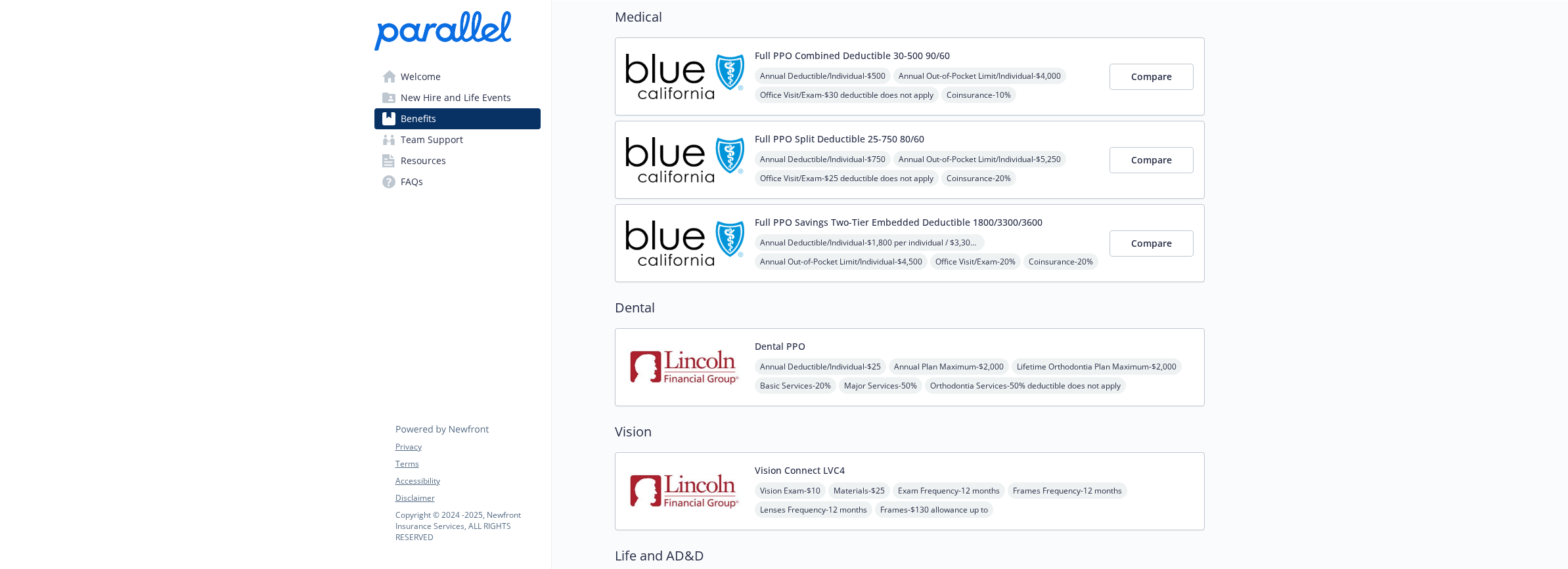
click at [701, 356] on img at bounding box center [685, 367] width 118 height 55
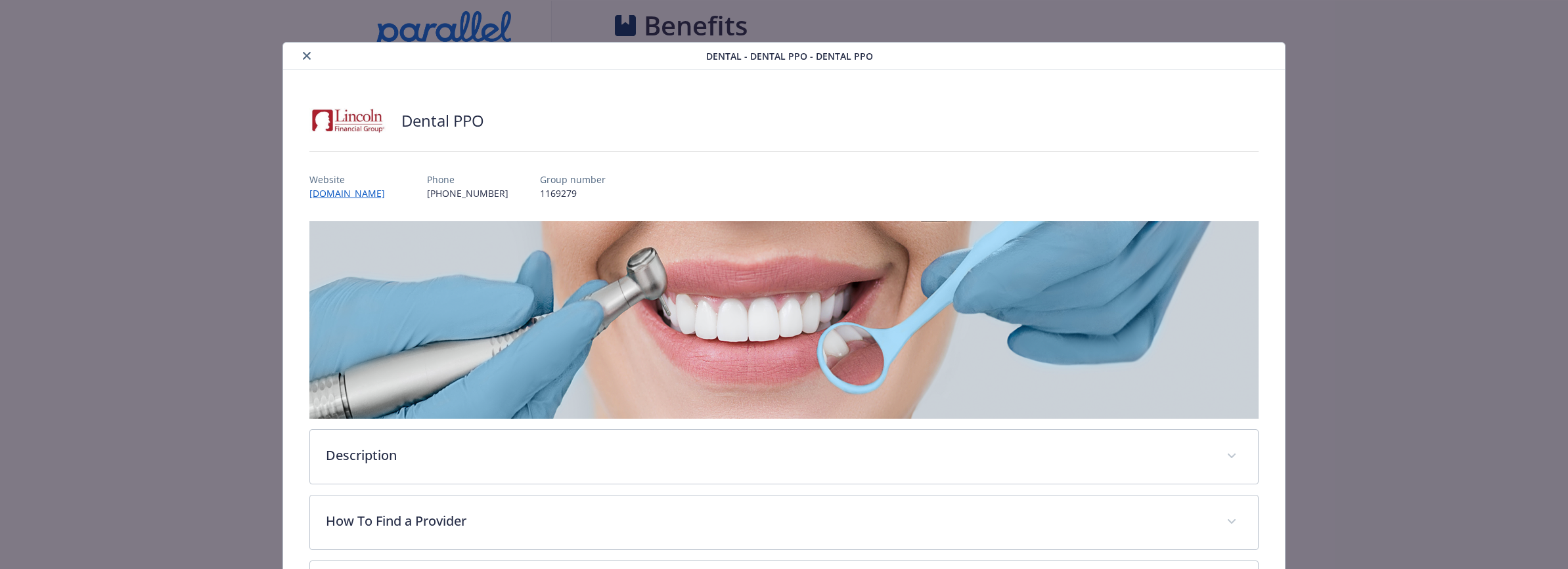
scroll to position [108, 0]
click at [301, 55] on button "close" at bounding box center [307, 56] width 16 height 16
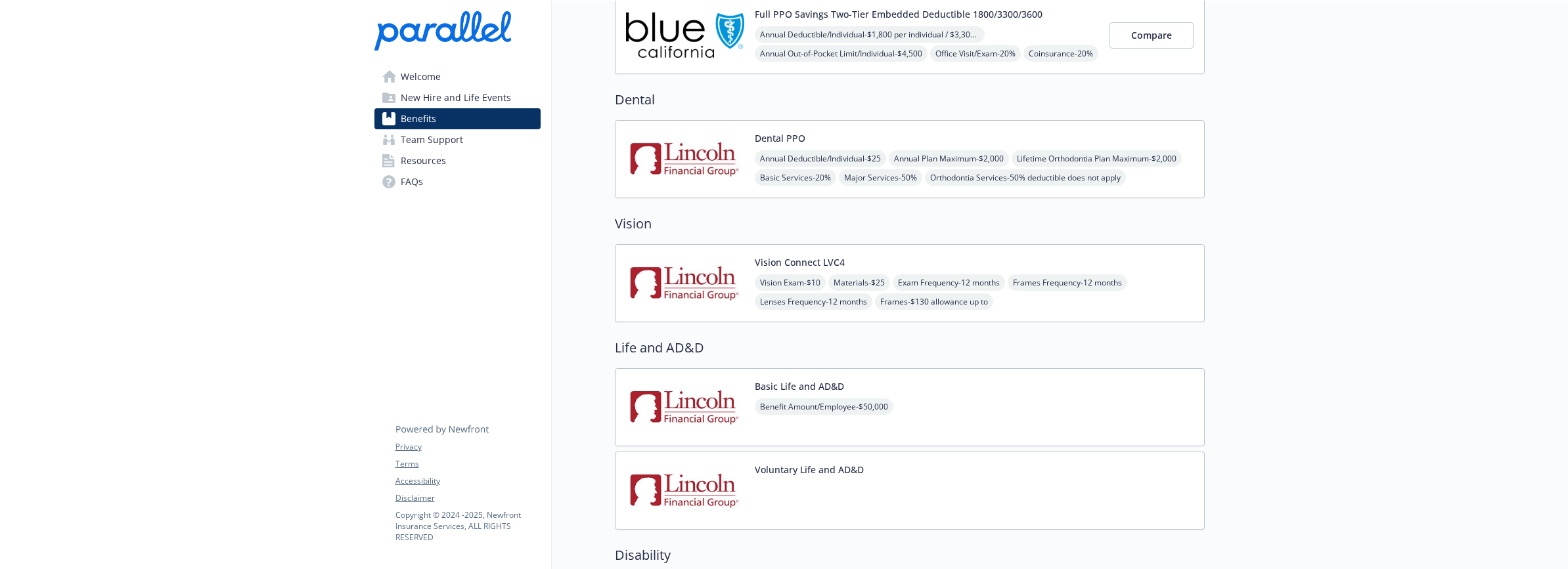
scroll to position [315, 0]
click at [703, 280] on img at bounding box center [685, 284] width 118 height 55
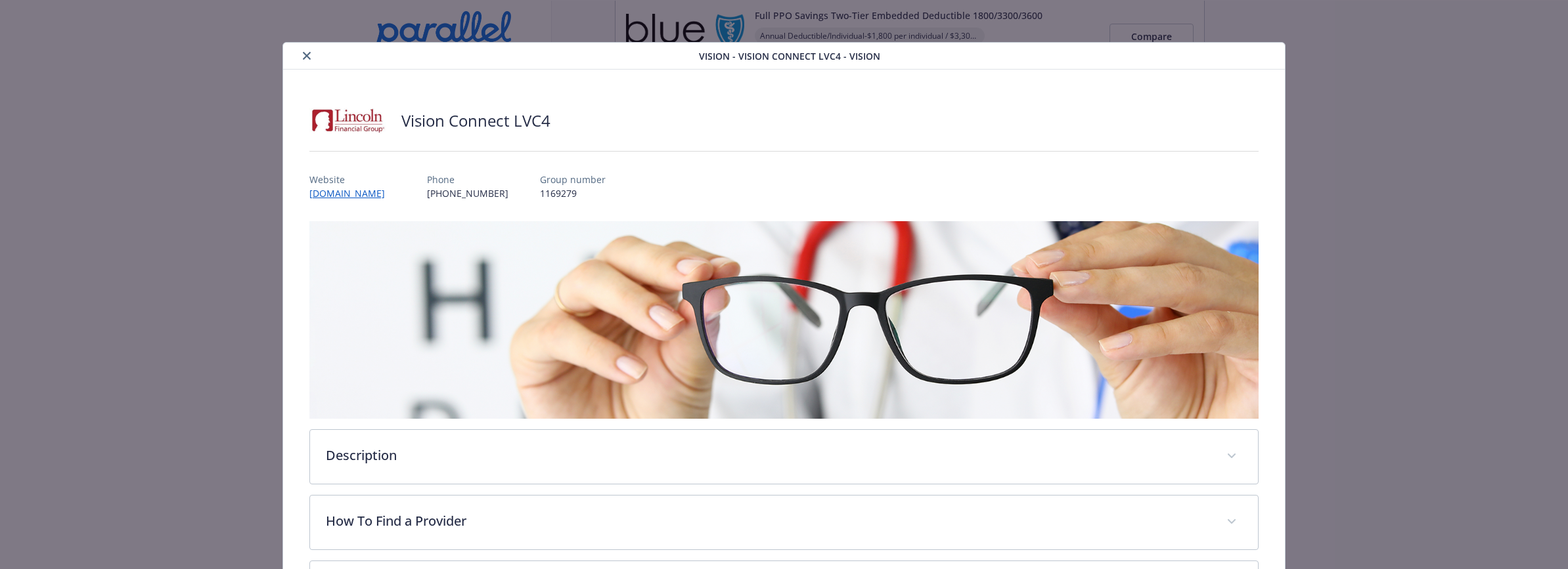
scroll to position [185, 0]
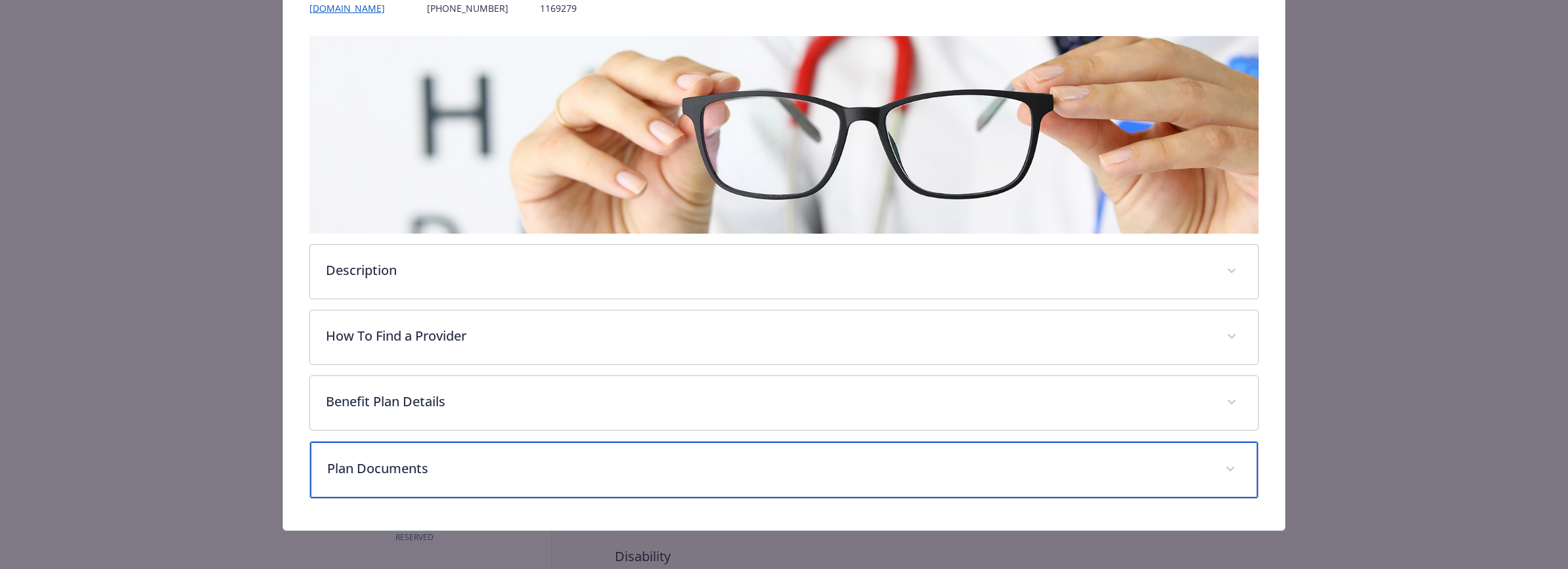
click at [380, 468] on p "Plan Documents" at bounding box center [769, 469] width 883 height 20
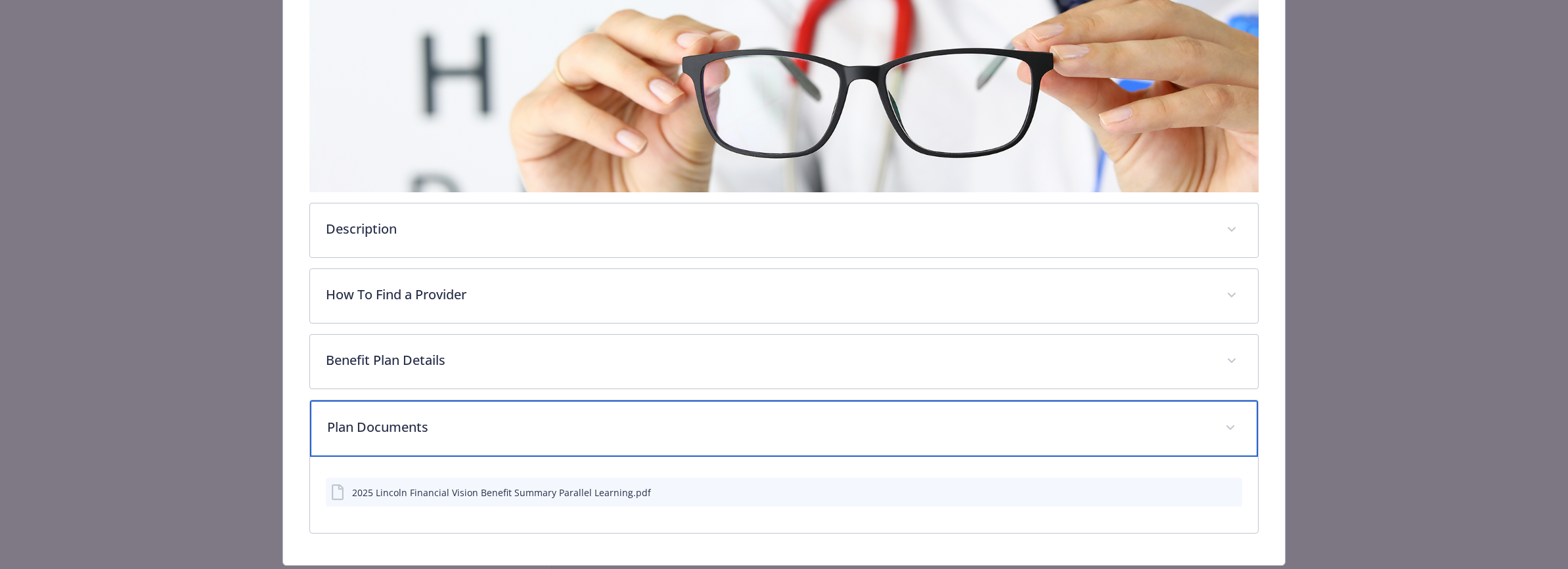
scroll to position [264, 0]
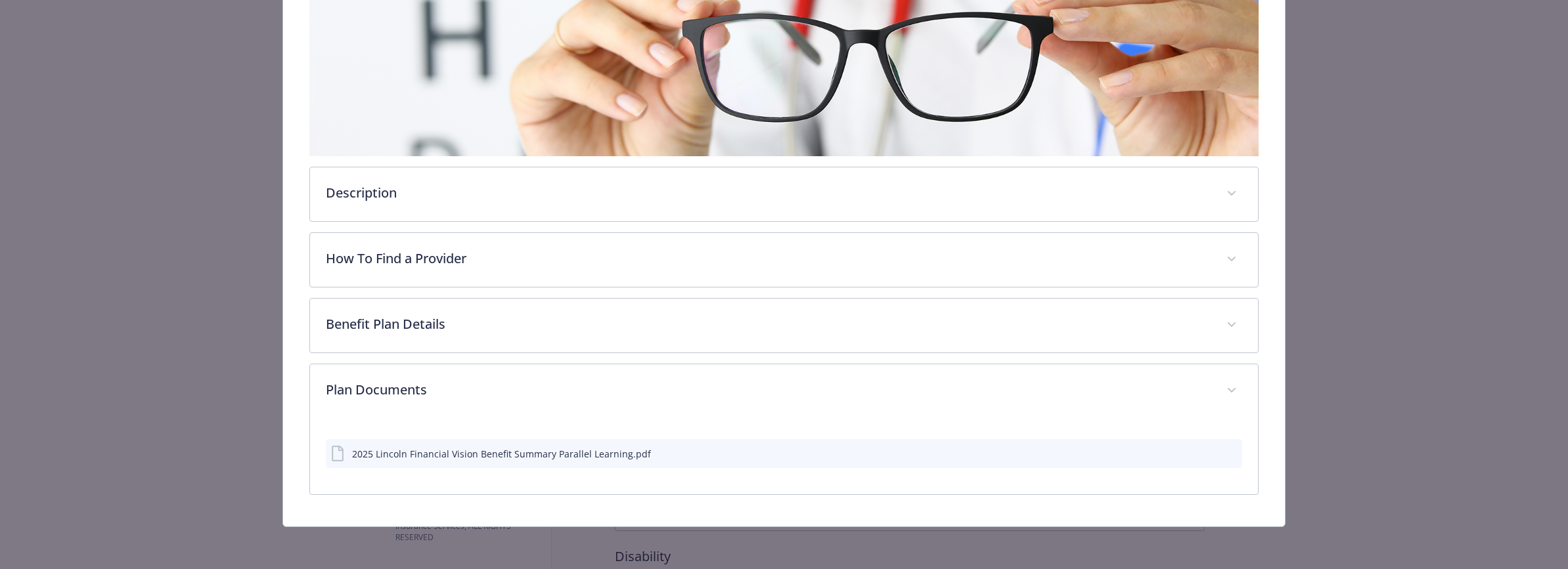
click at [498, 456] on div "2025 Lincoln Financial Vision Benefit Summary Parallel Learning.pdf" at bounding box center [502, 453] width 299 height 13
click at [340, 455] on icon "details for plan Vision - Vision Connect LVC4 - Vision" at bounding box center [339, 455] width 16 height 16
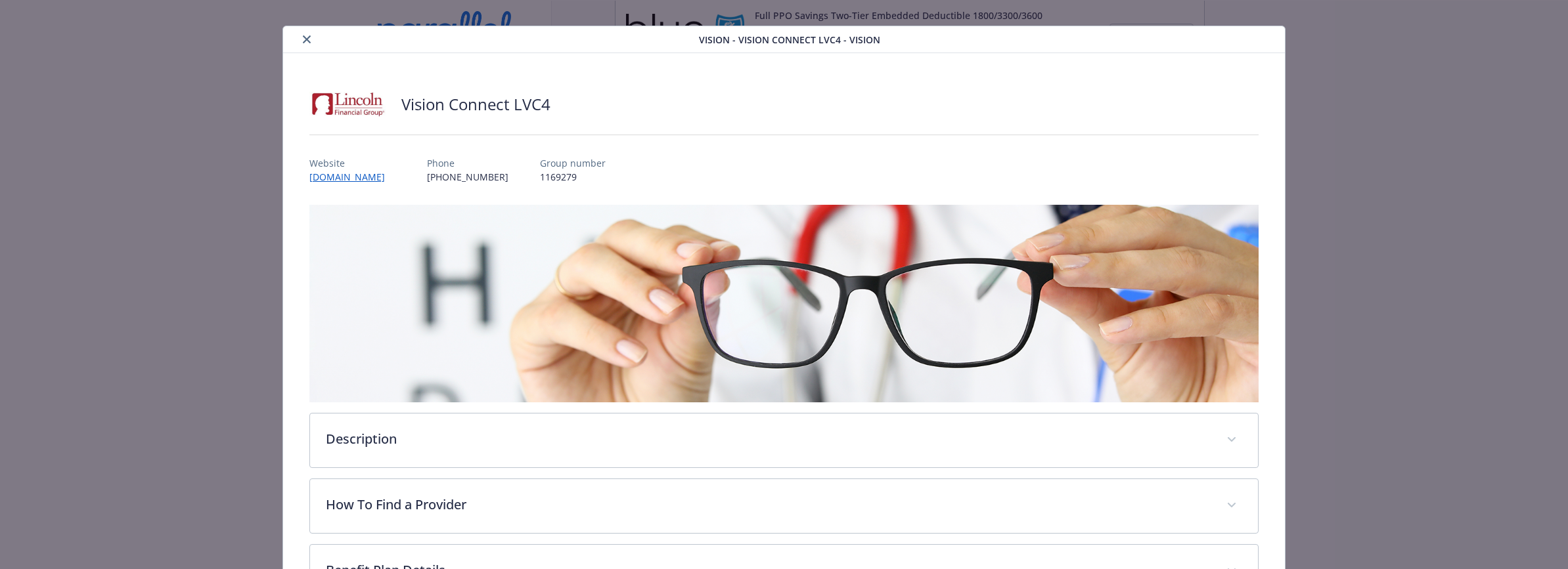
scroll to position [25, 0]
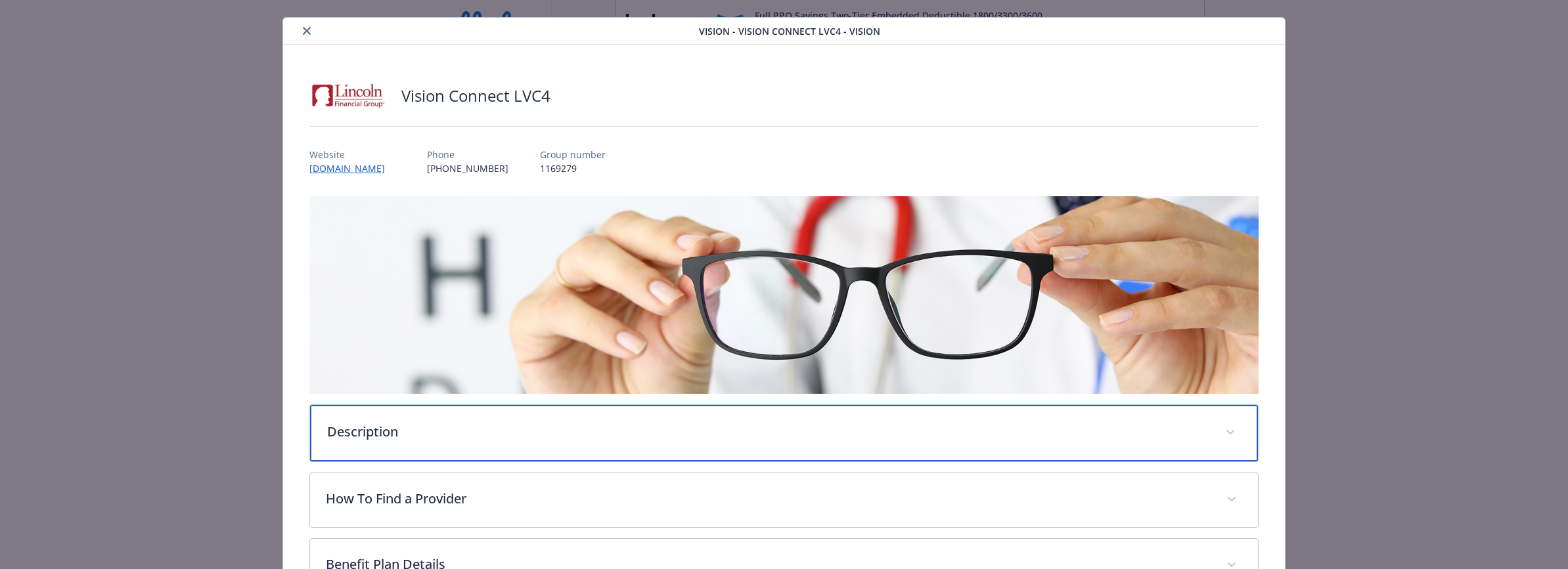
click at [378, 428] on p "Description" at bounding box center [769, 432] width 883 height 20
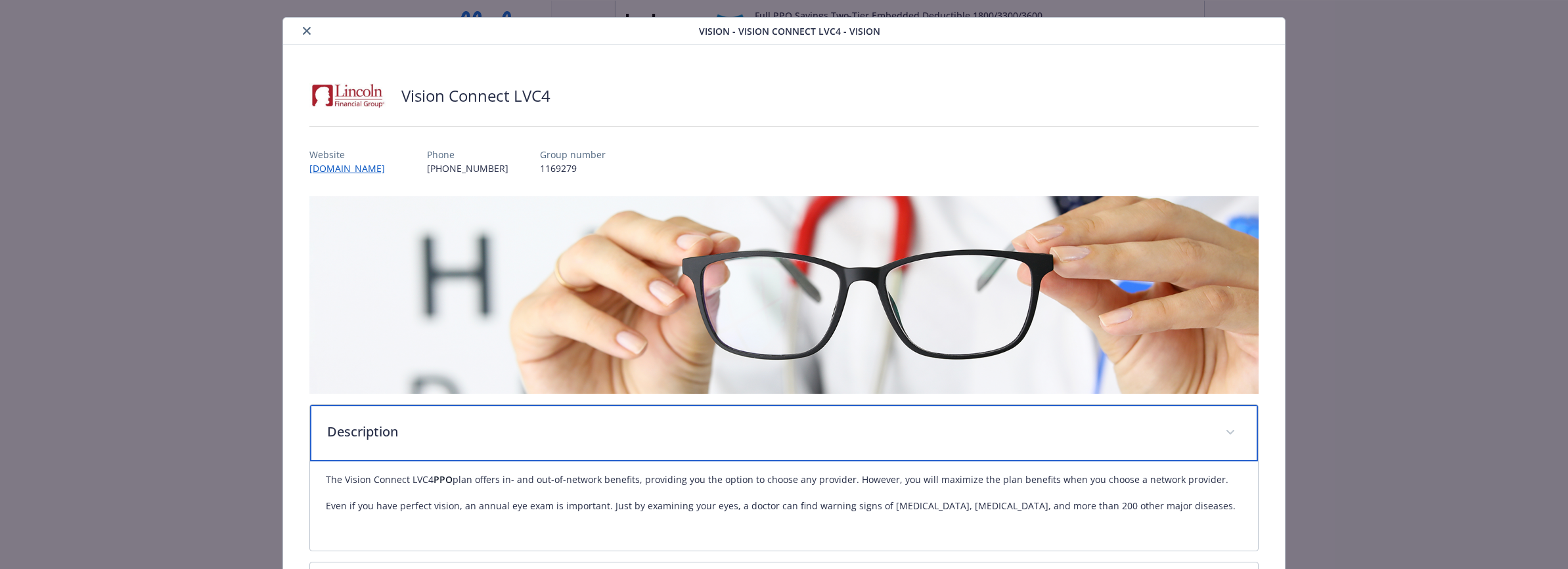
scroll to position [353, 0]
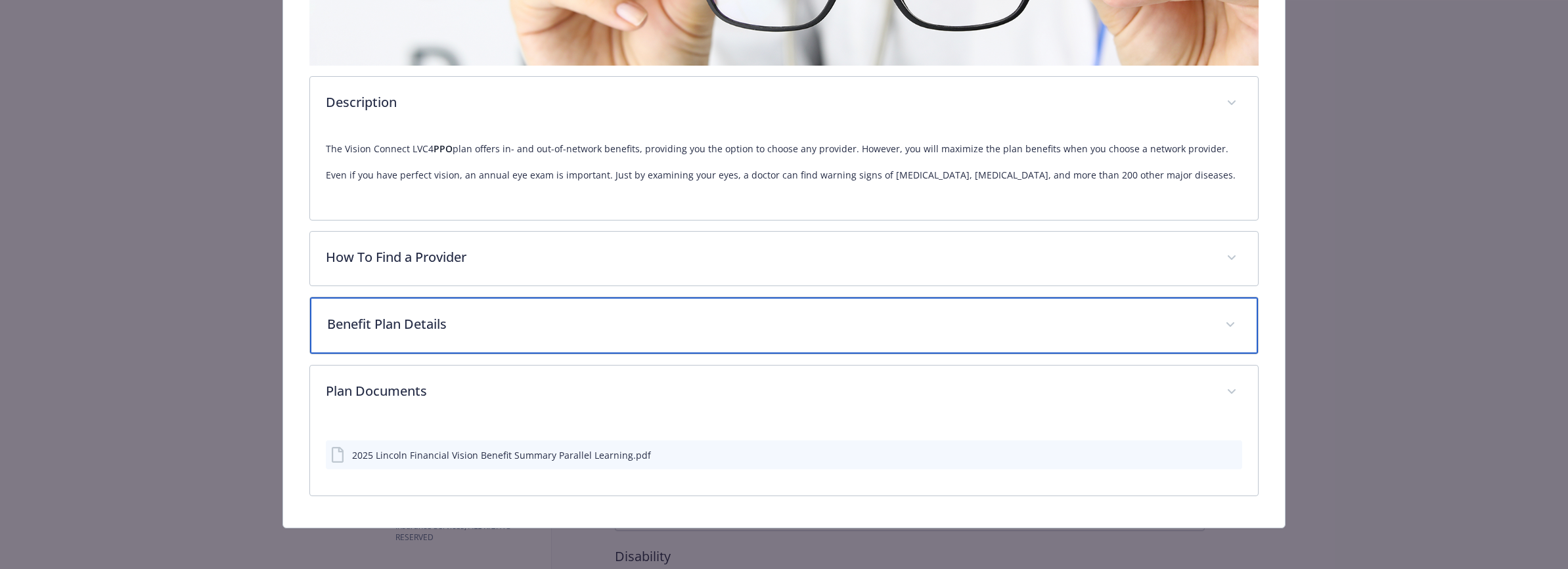
click at [398, 316] on p "Benefit Plan Details" at bounding box center [769, 324] width 883 height 20
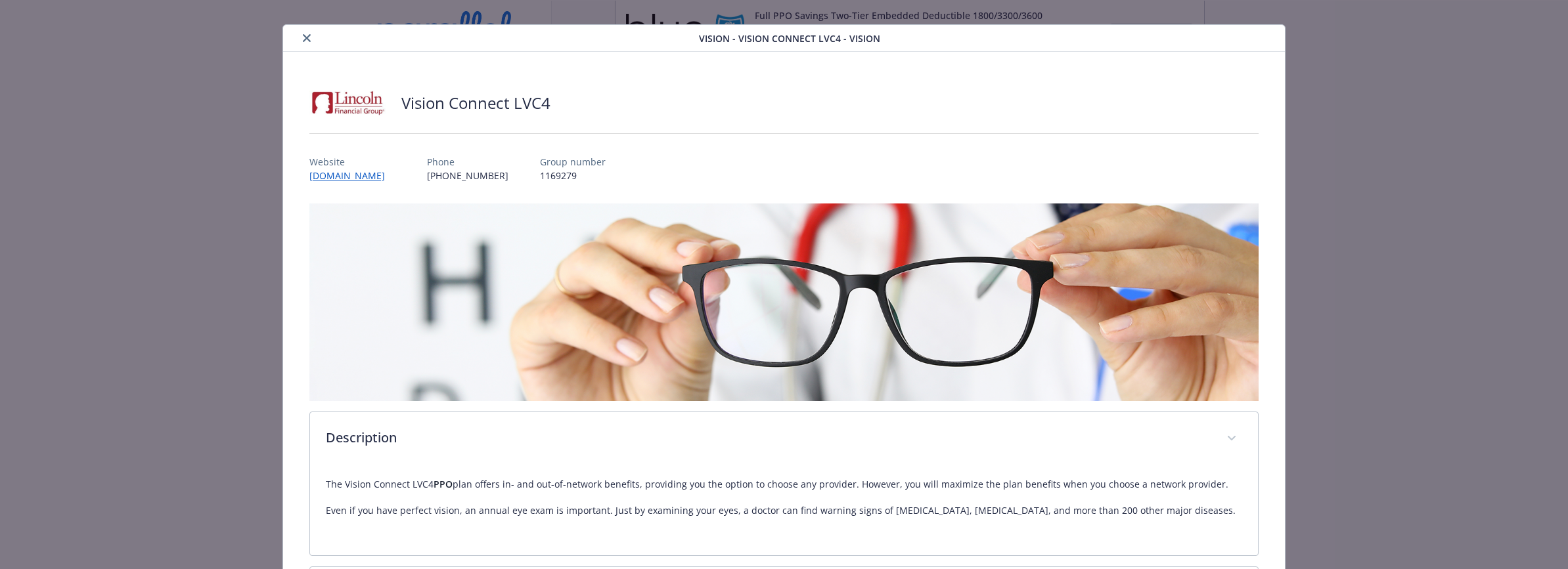
scroll to position [0, 0]
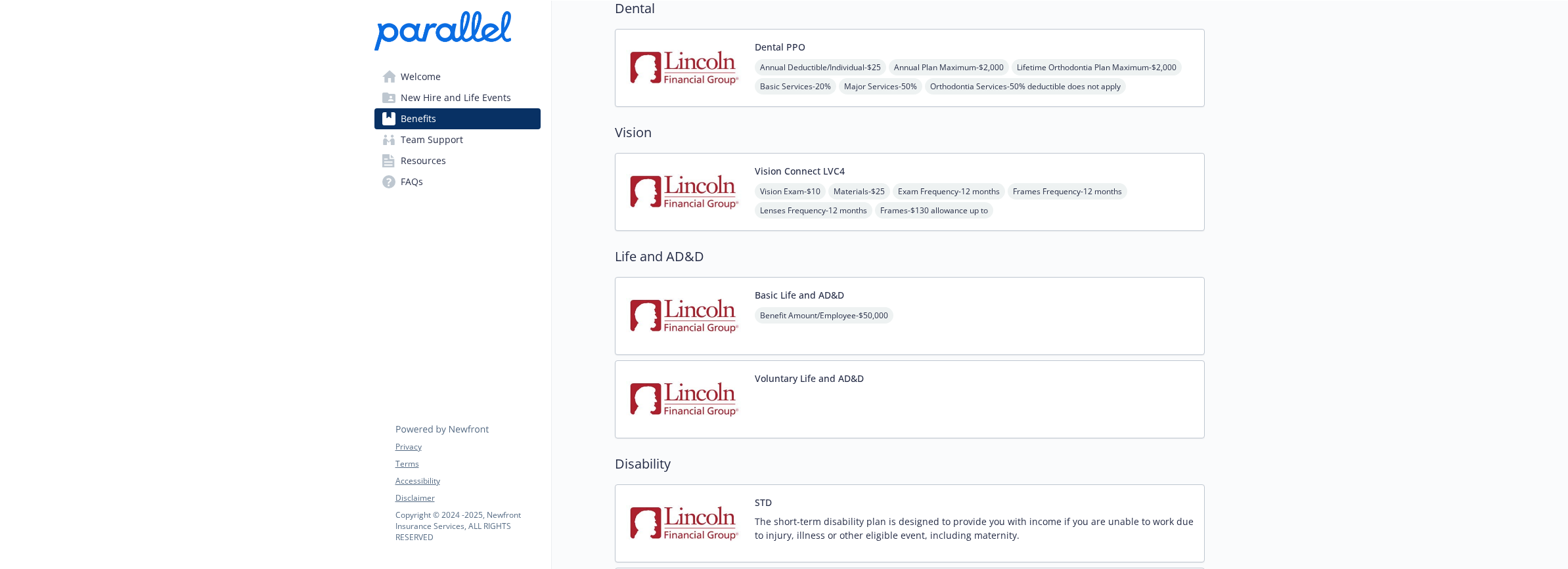
scroll to position [548, 0]
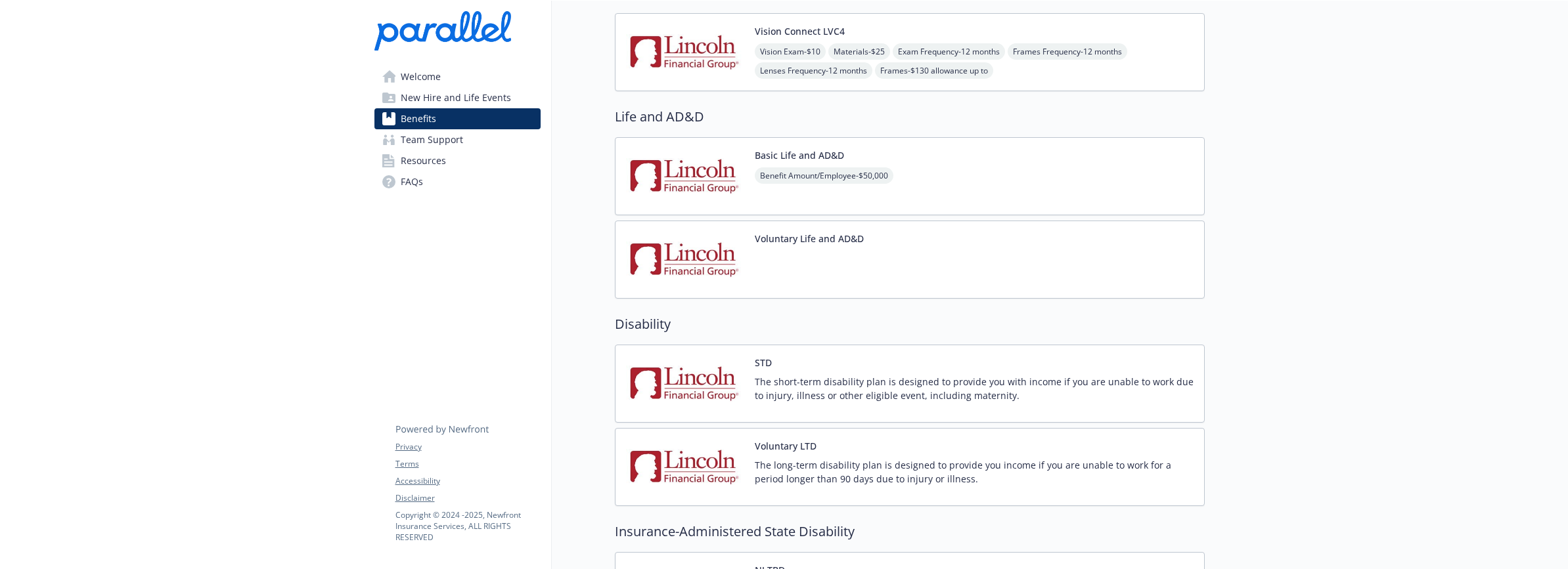
click at [433, 140] on span "Team Support" at bounding box center [432, 140] width 63 height 21
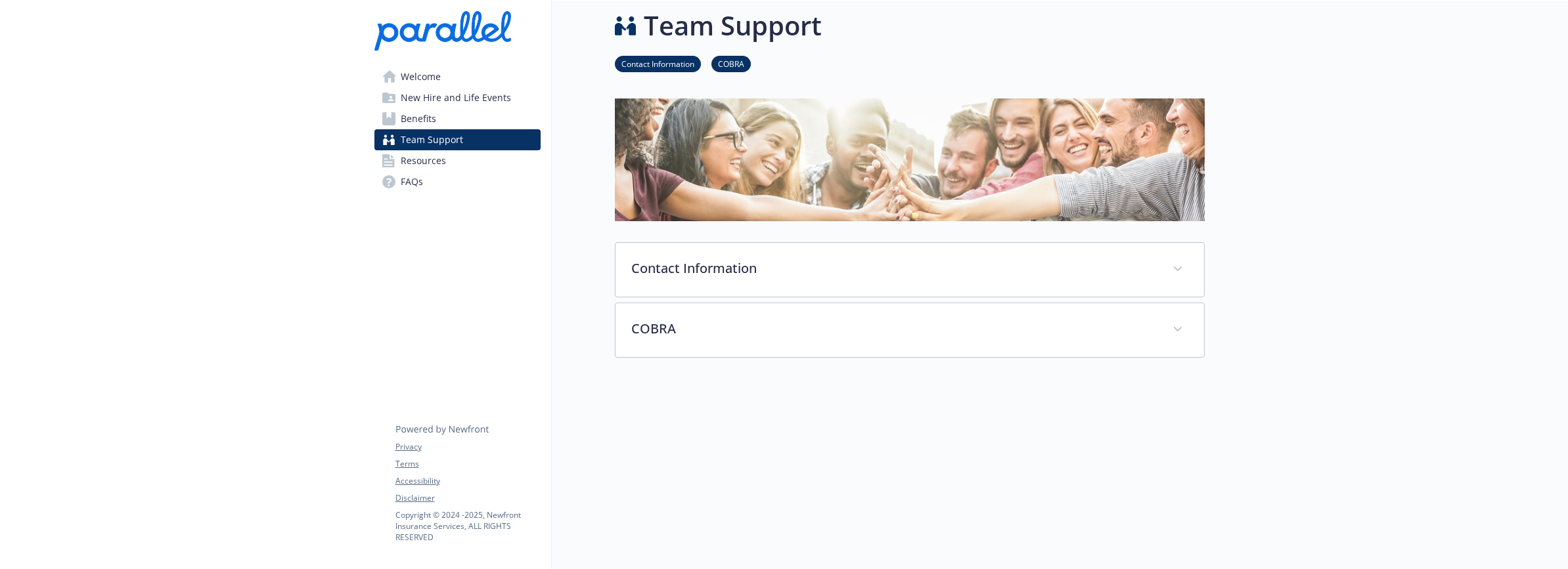
scroll to position [68, 0]
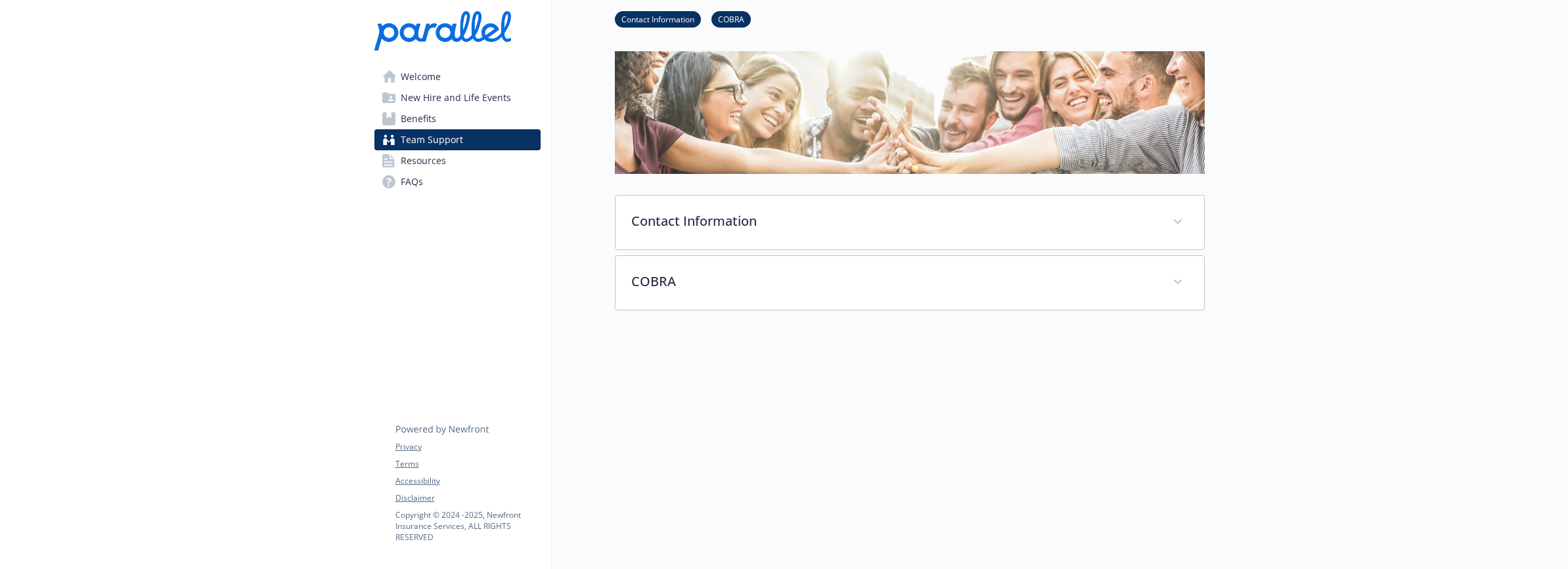
click at [440, 159] on span "Resources" at bounding box center [423, 161] width 46 height 21
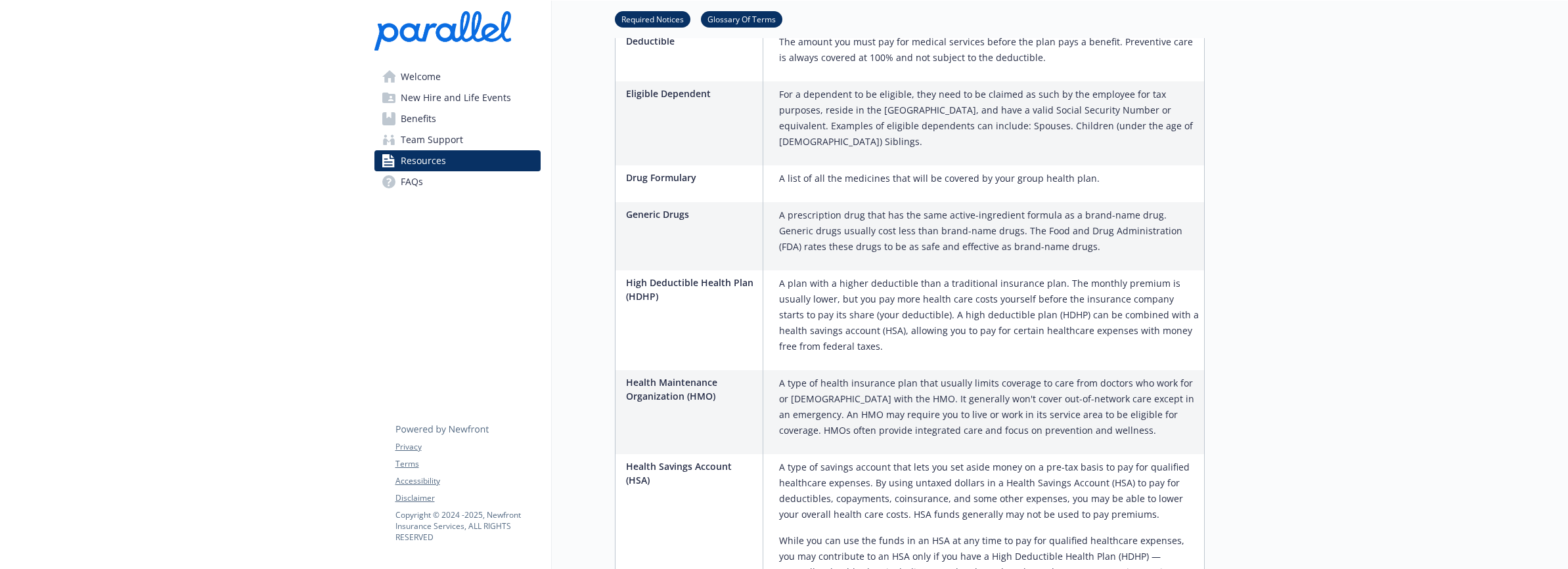
scroll to position [1256, 0]
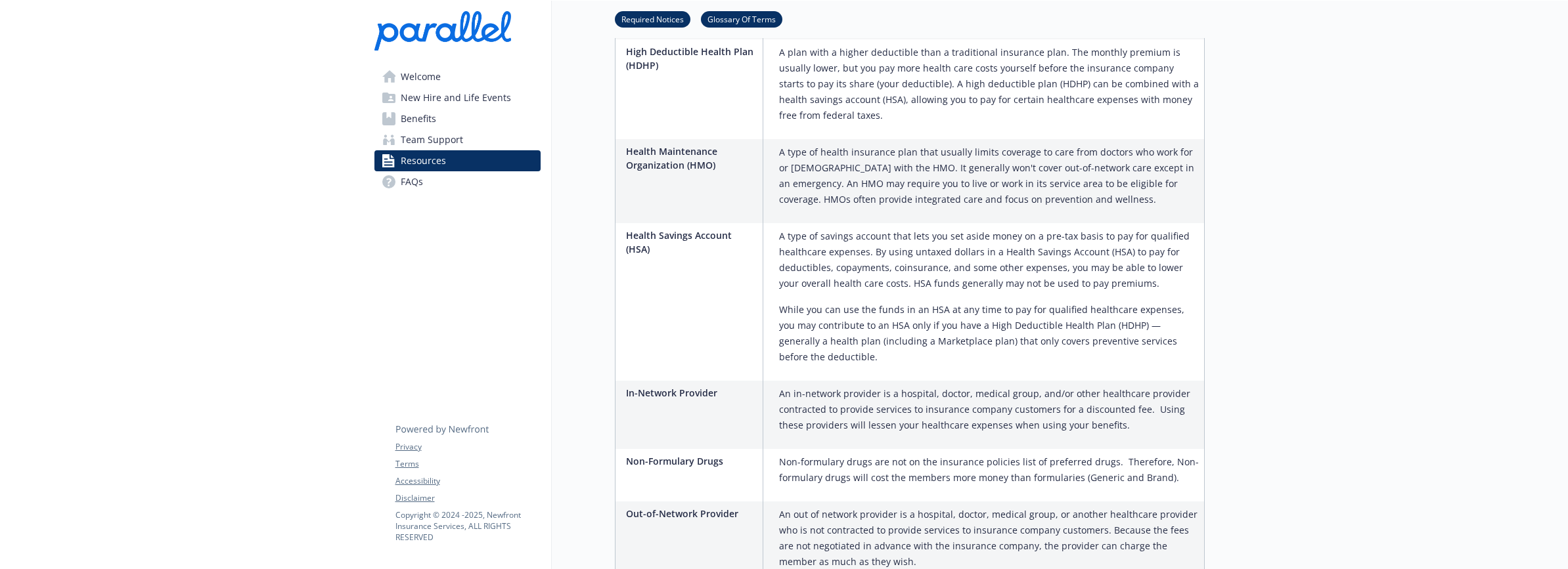
click at [434, 120] on span "Benefits" at bounding box center [418, 119] width 36 height 21
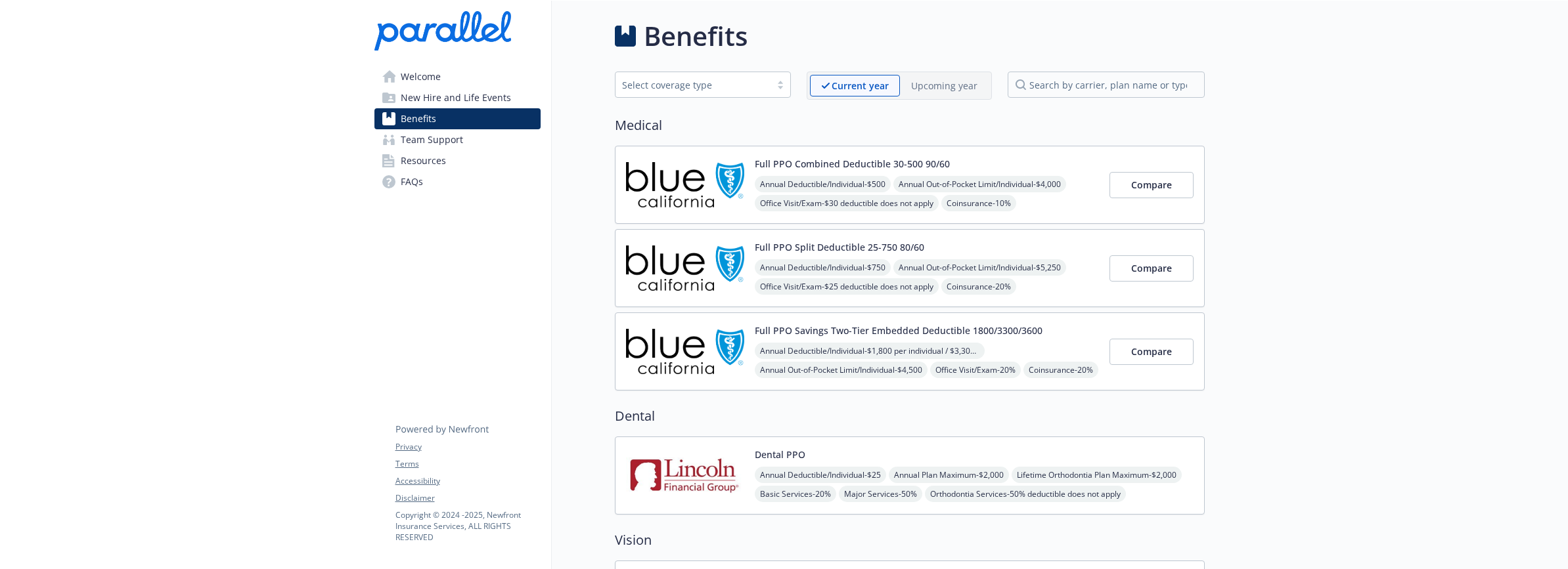
click at [667, 84] on div "Select coverage type" at bounding box center [693, 84] width 142 height 13
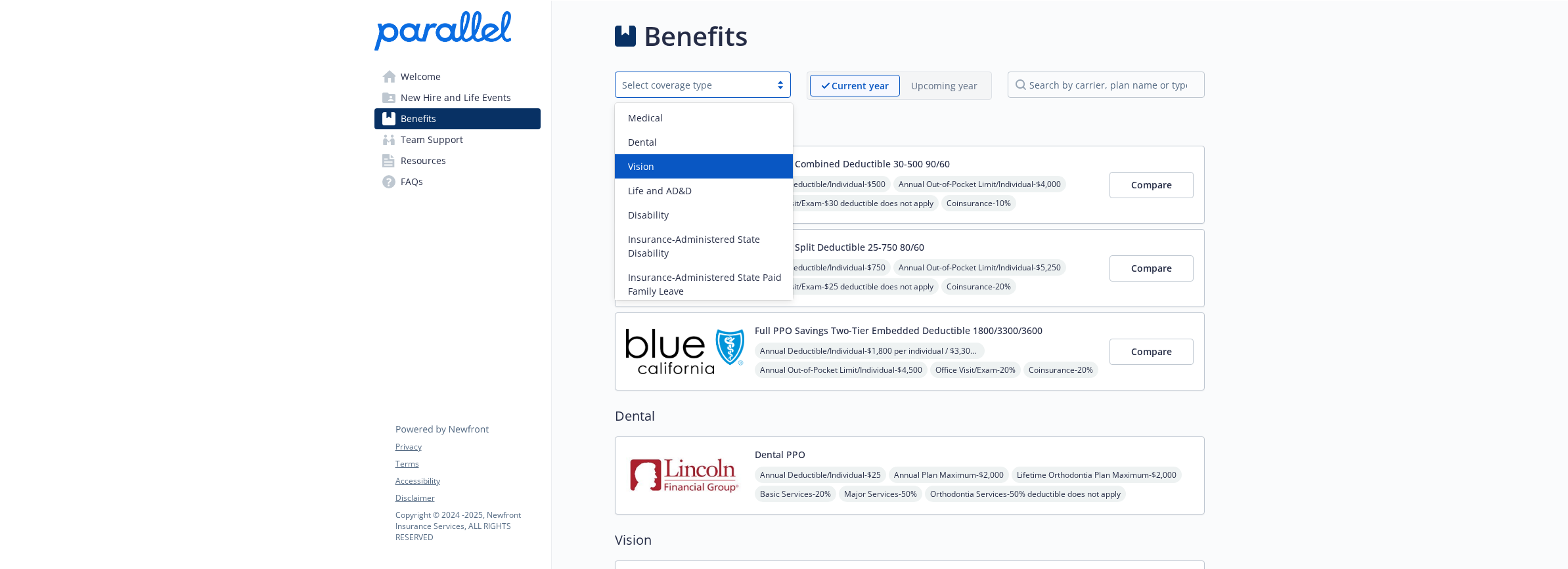
click at [624, 164] on div "Vision" at bounding box center [704, 166] width 163 height 13
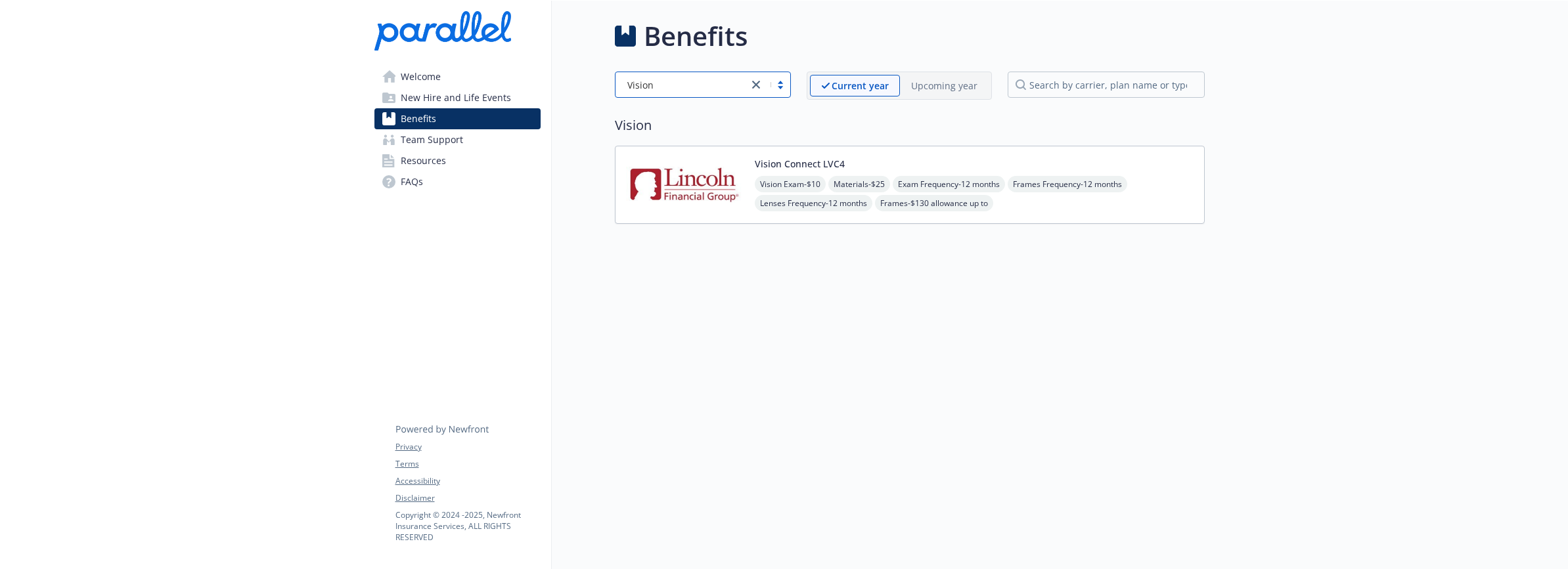
click at [1054, 204] on div "Vision Exam - $10 Materials - $25 Exam Frequency - 12 months Frames Frequency -…" at bounding box center [974, 194] width 439 height 36
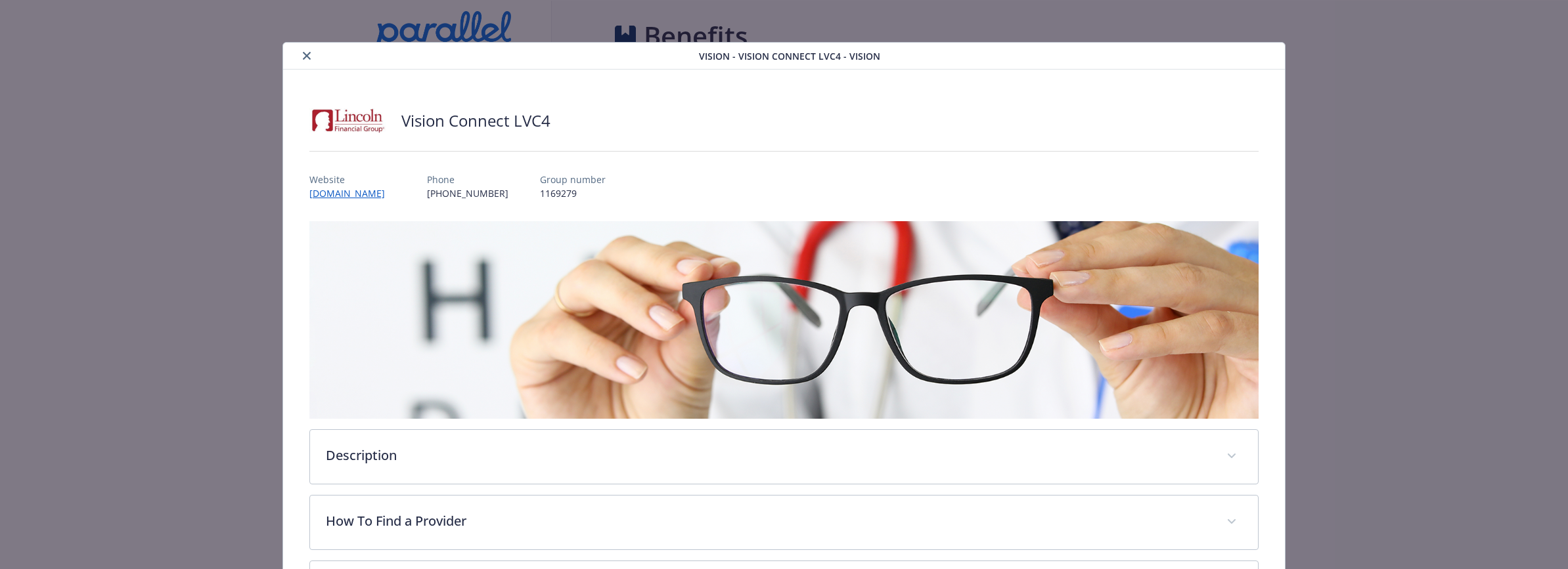
click at [304, 52] on icon "close" at bounding box center [307, 55] width 8 height 8
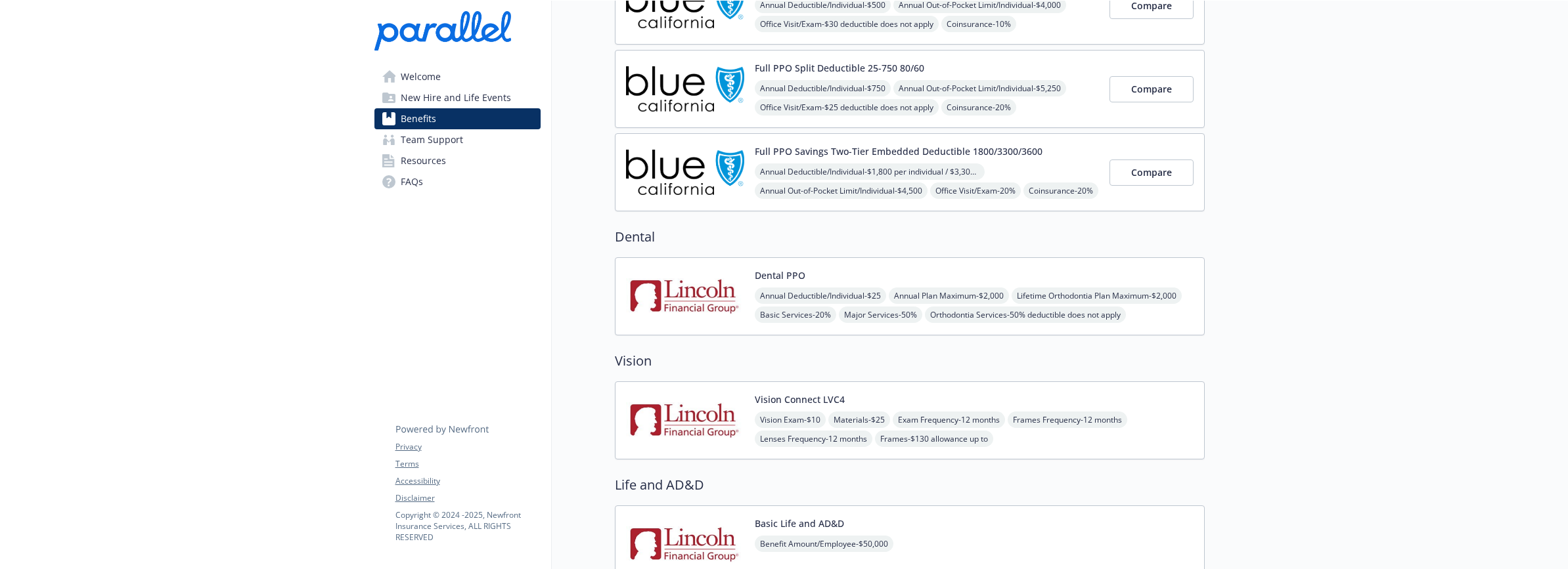
scroll to position [277, 0]
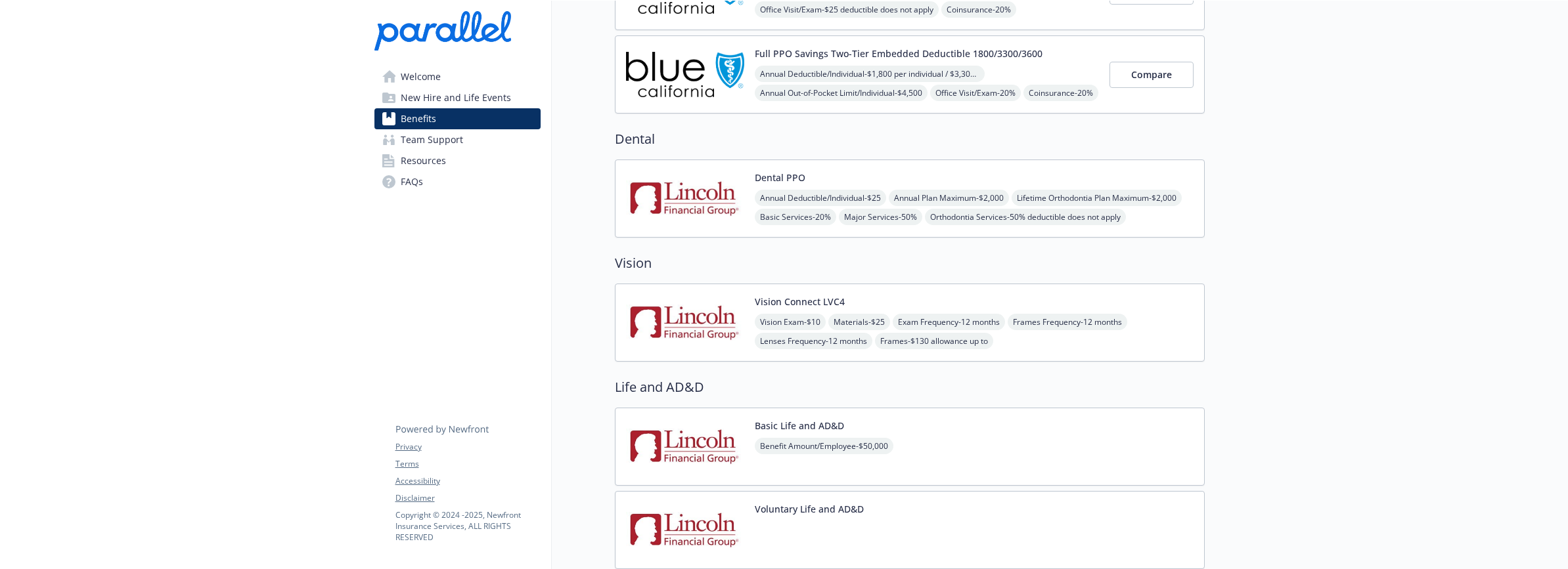
click at [680, 321] on img at bounding box center [685, 322] width 118 height 55
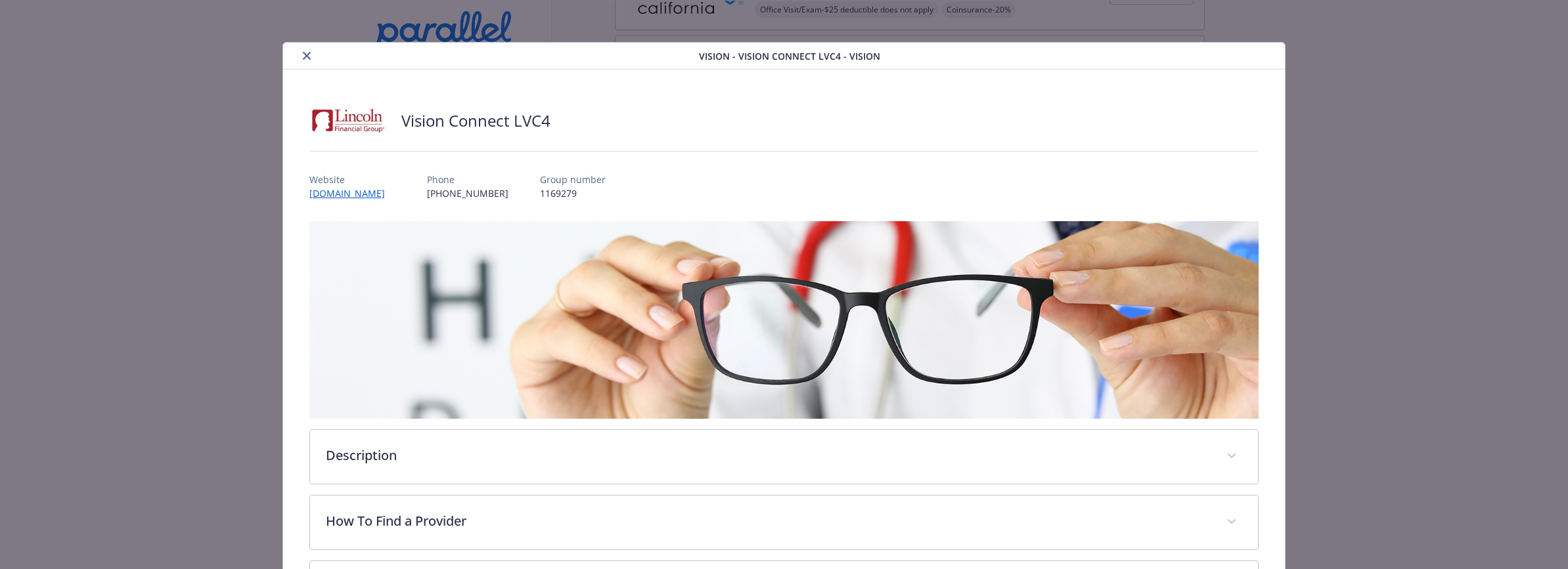
click at [308, 51] on button "close" at bounding box center [307, 56] width 16 height 16
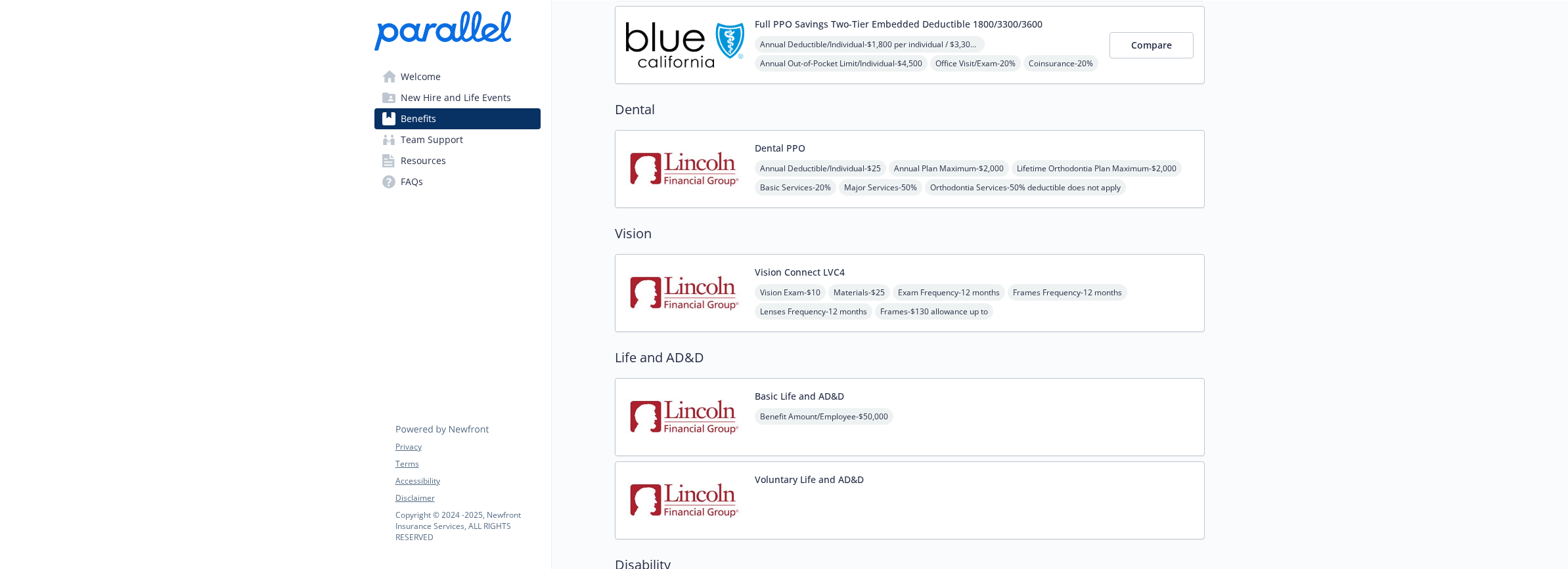
scroll to position [320, 0]
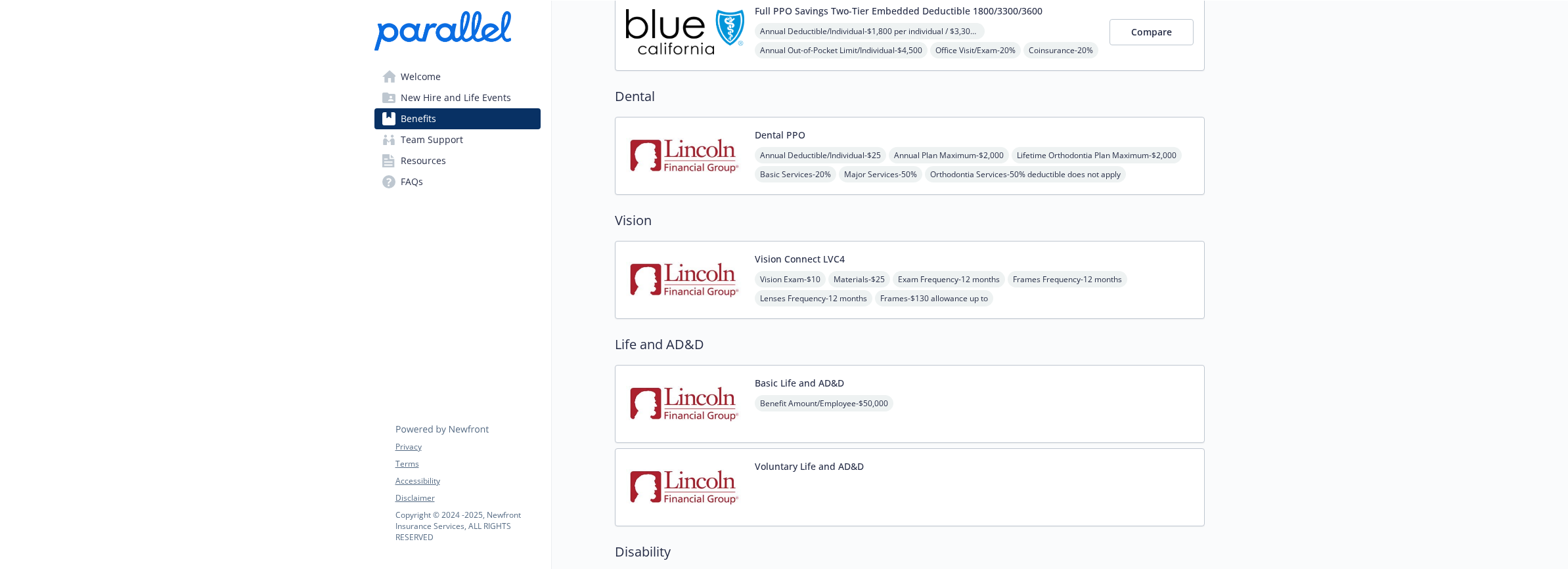
click at [681, 275] on img at bounding box center [685, 280] width 118 height 55
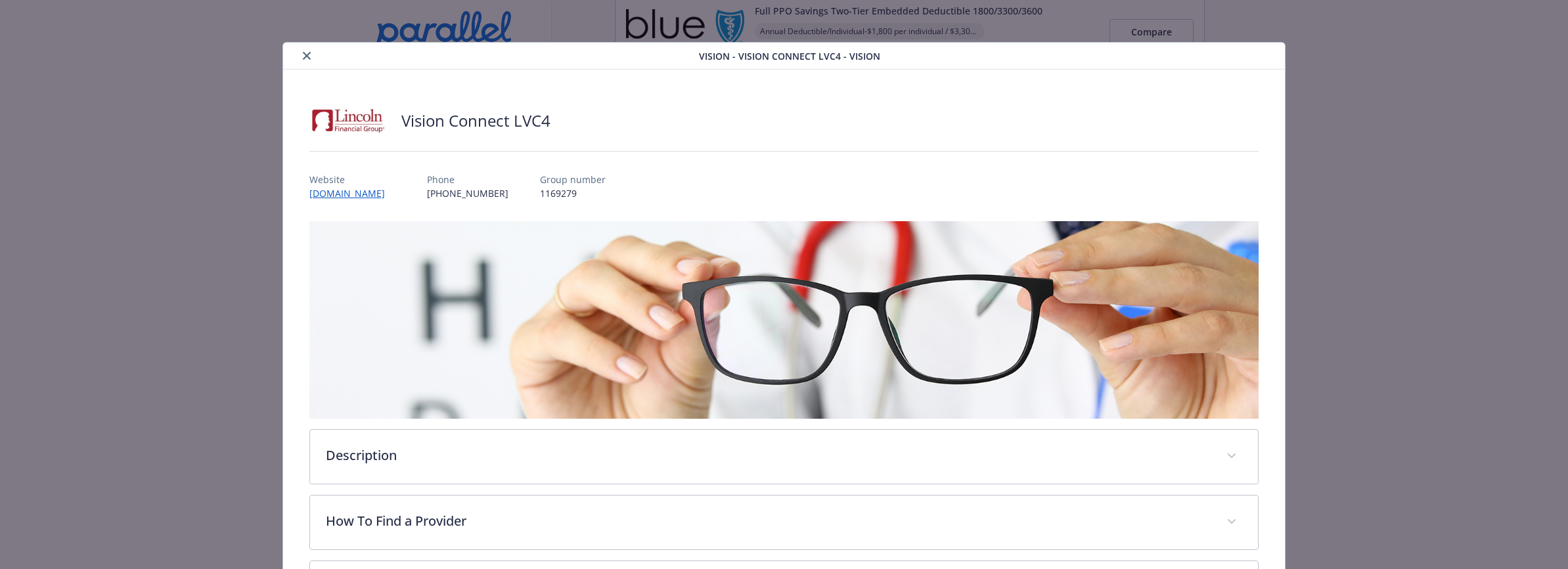
click at [304, 55] on icon "close" at bounding box center [307, 55] width 8 height 8
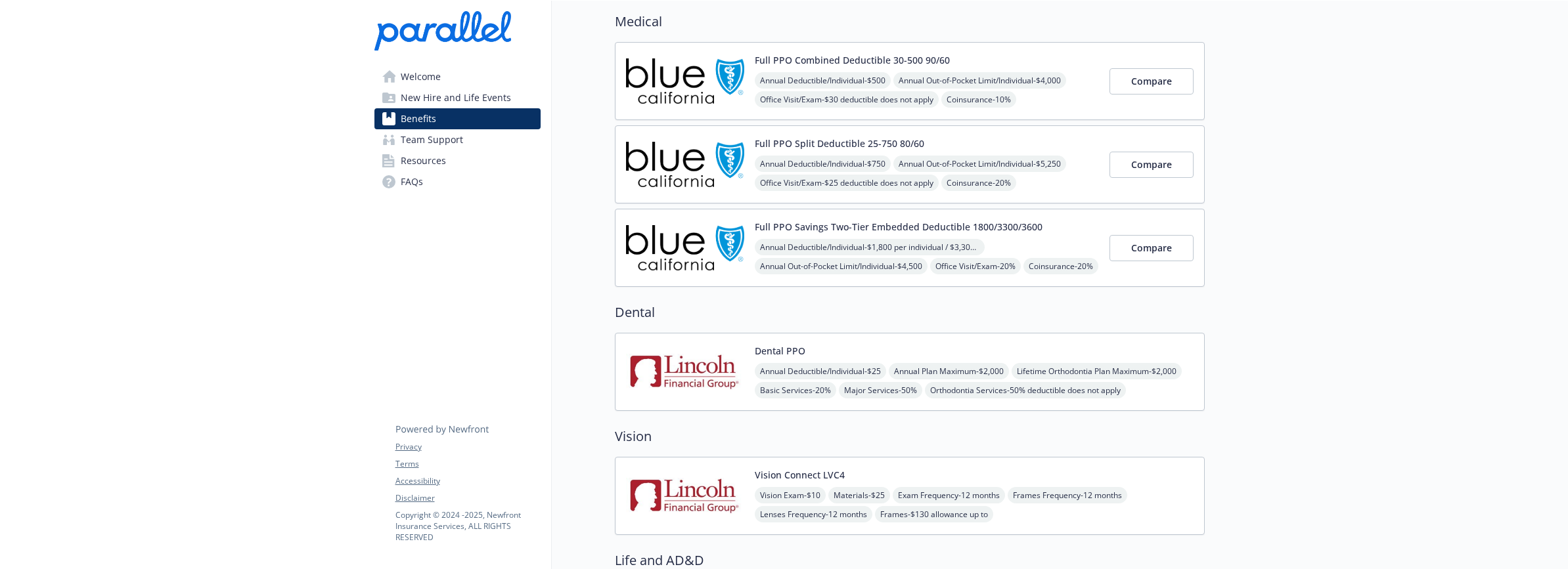
scroll to position [239, 0]
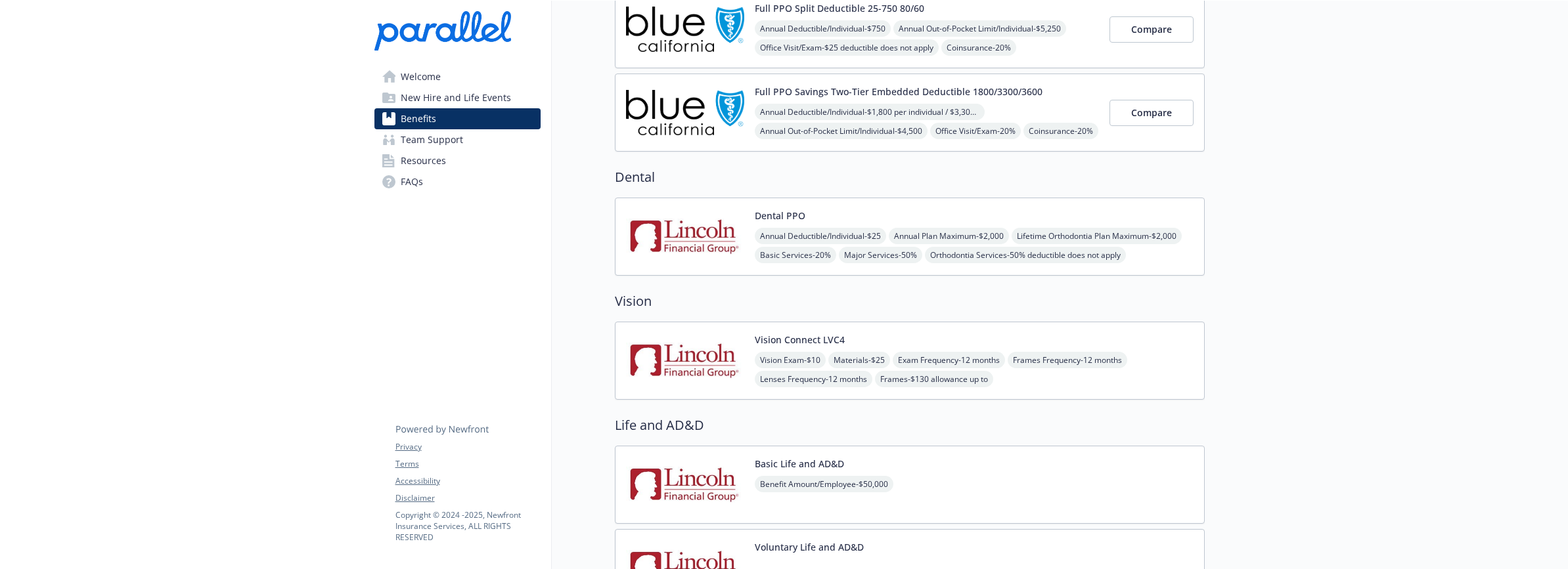
click at [678, 336] on img at bounding box center [685, 361] width 118 height 55
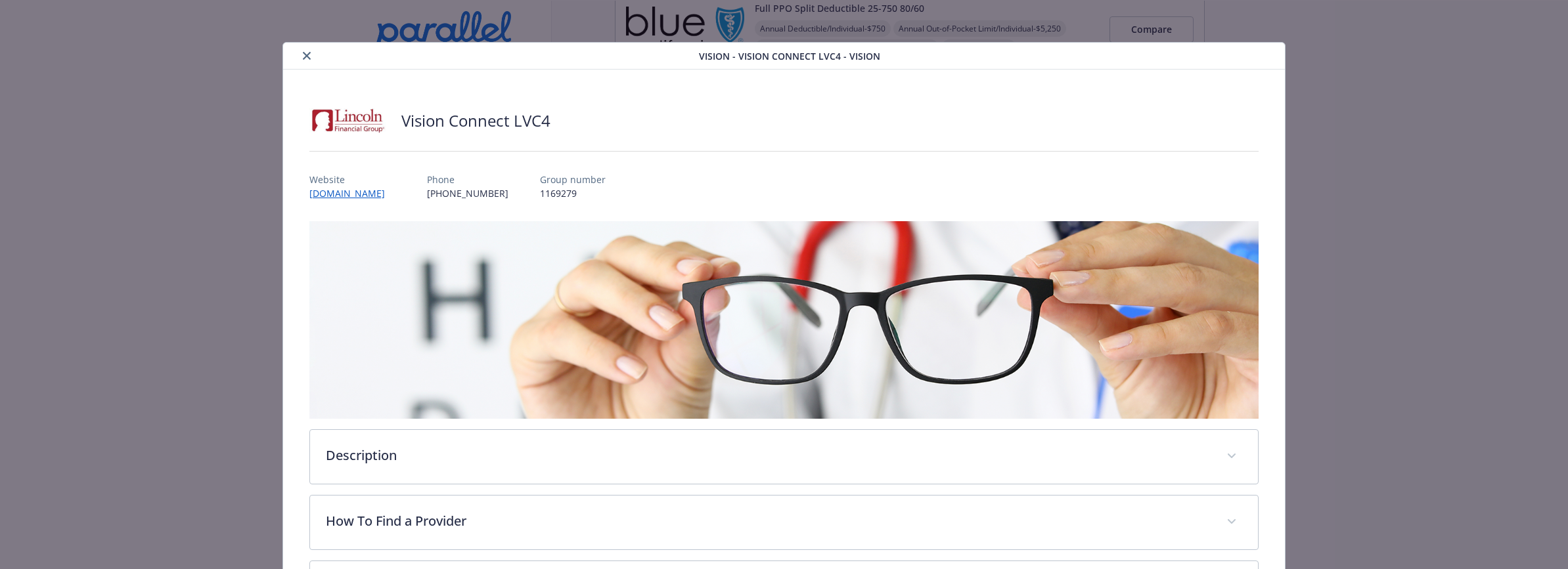
scroll to position [39, 0]
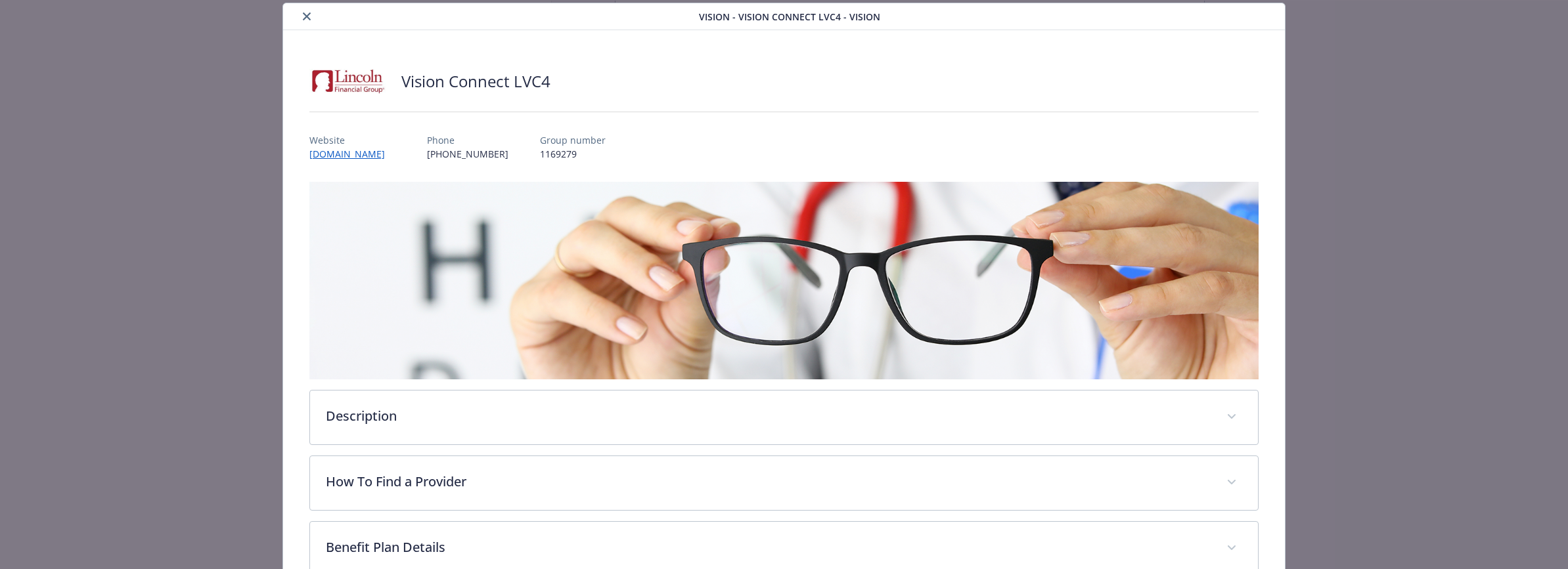
click at [303, 19] on icon "close" at bounding box center [307, 16] width 8 height 8
